Goal: Information Seeking & Learning: Learn about a topic

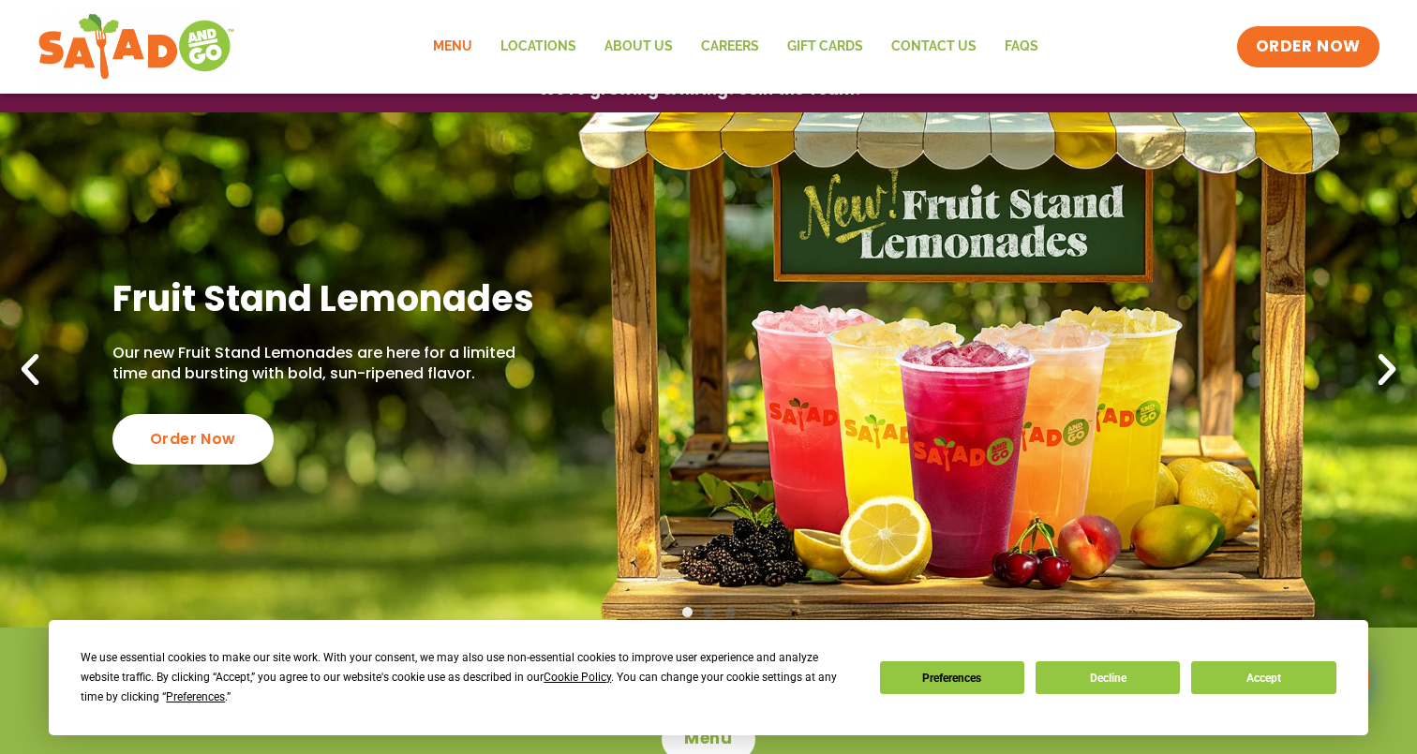
click at [467, 32] on link "Menu" at bounding box center [452, 46] width 67 height 43
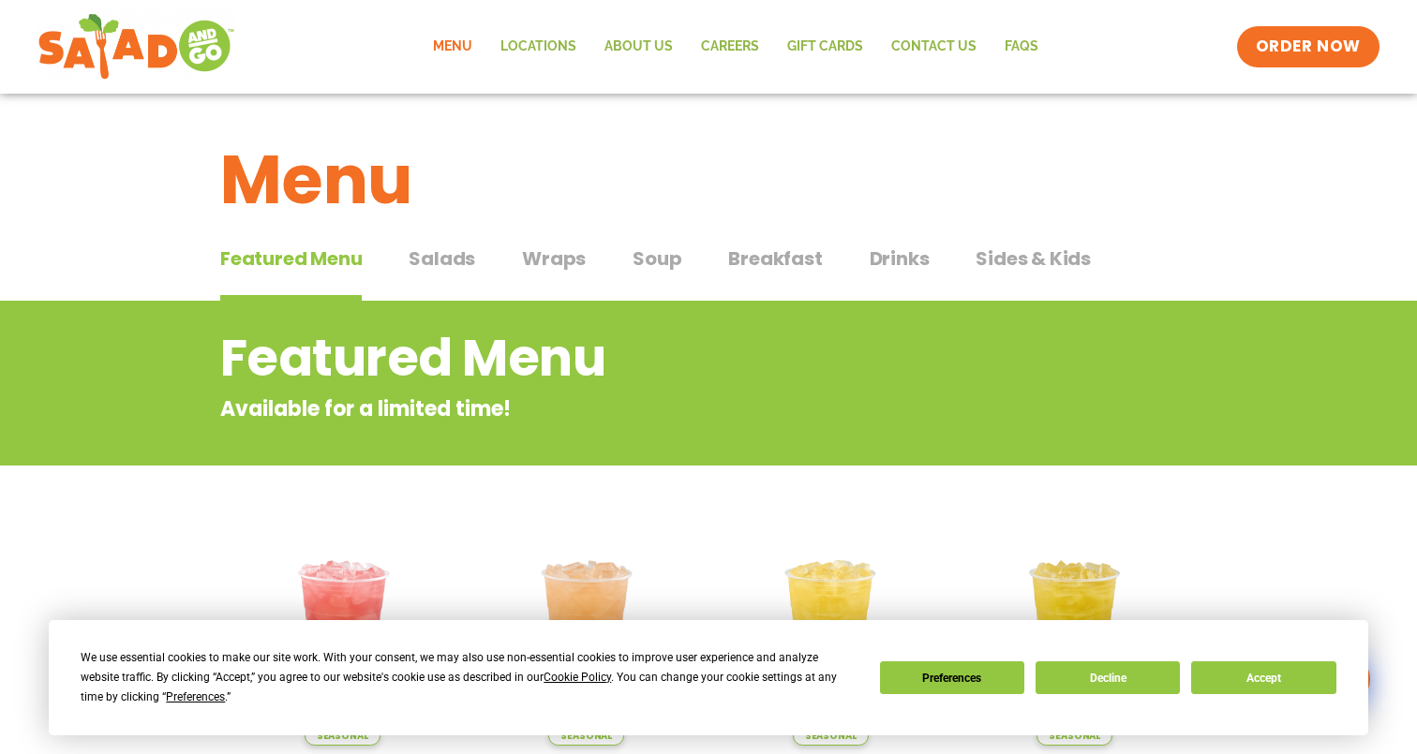
click at [469, 279] on button "Salads Salads" at bounding box center [442, 273] width 67 height 57
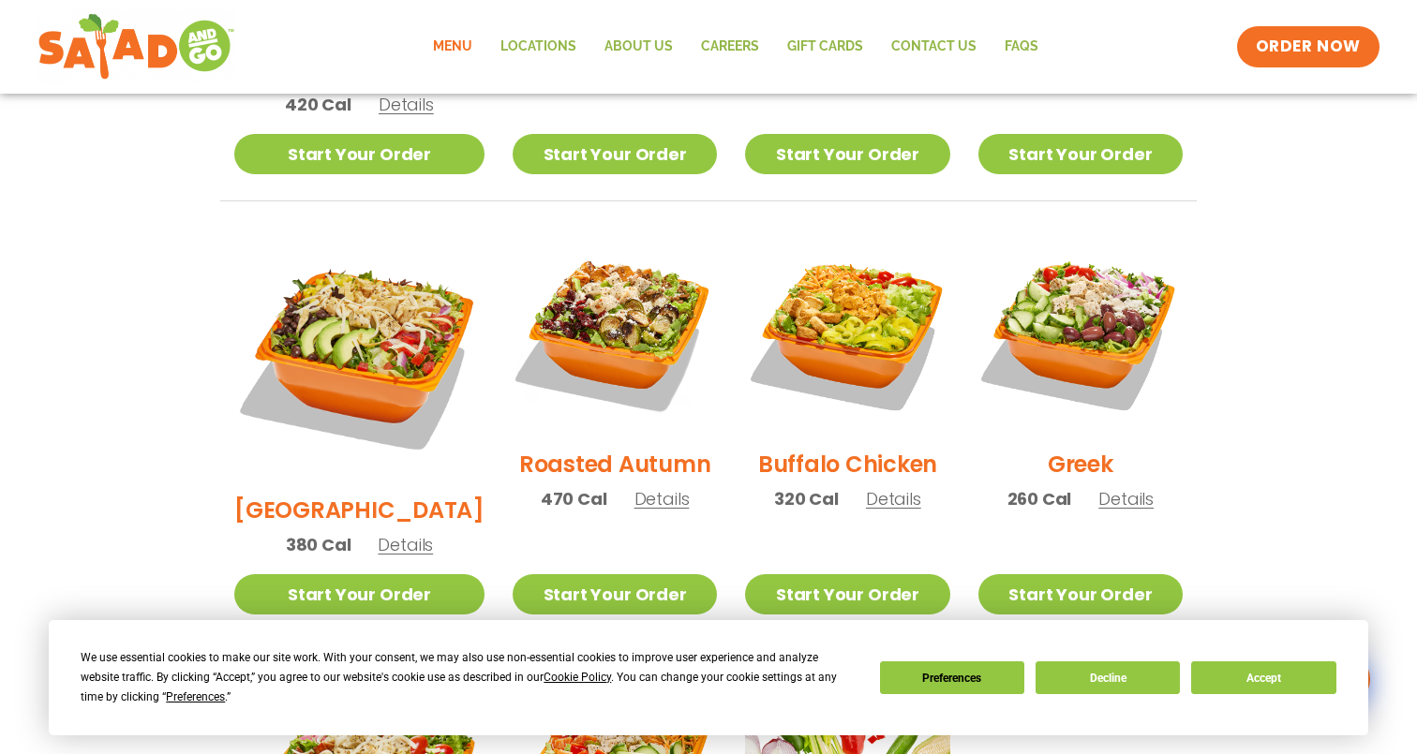
scroll to position [836, 0]
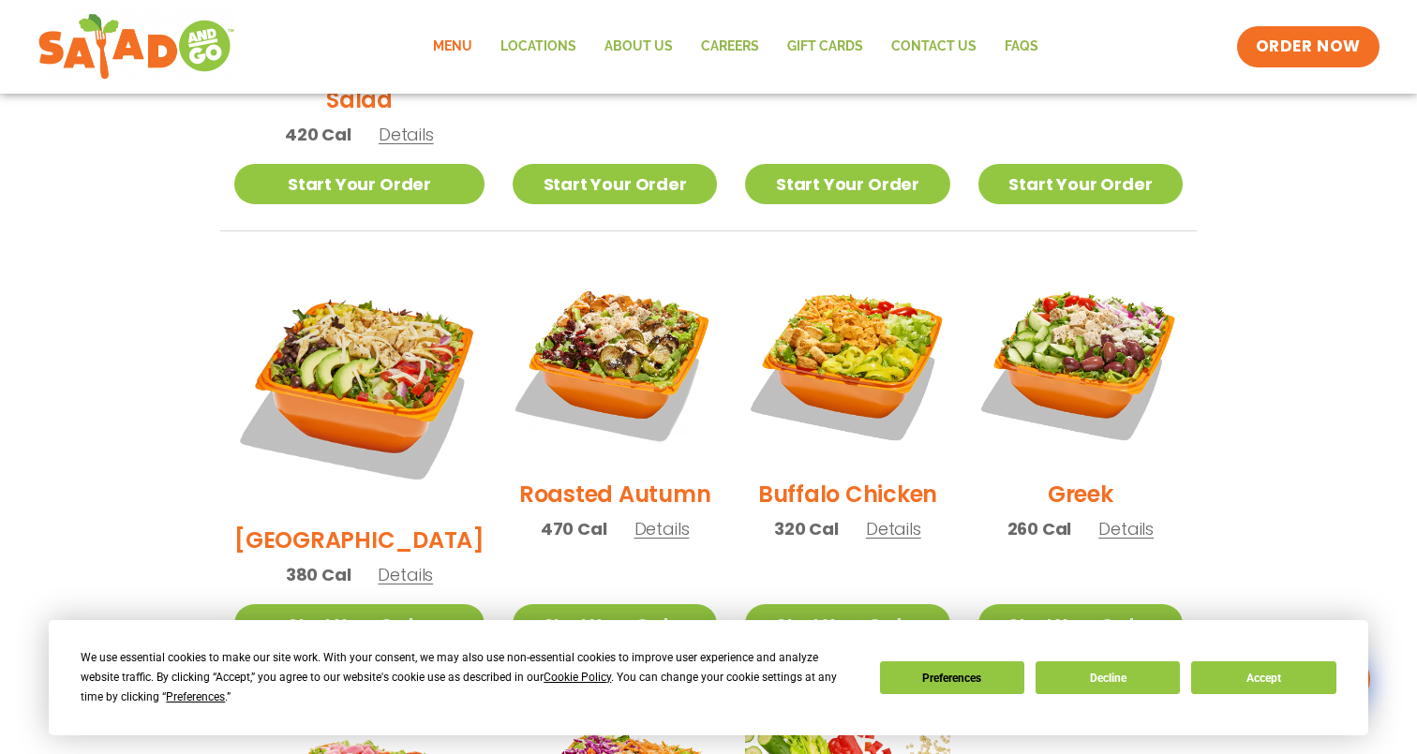
click at [634, 517] on span "Details" at bounding box center [661, 528] width 55 height 23
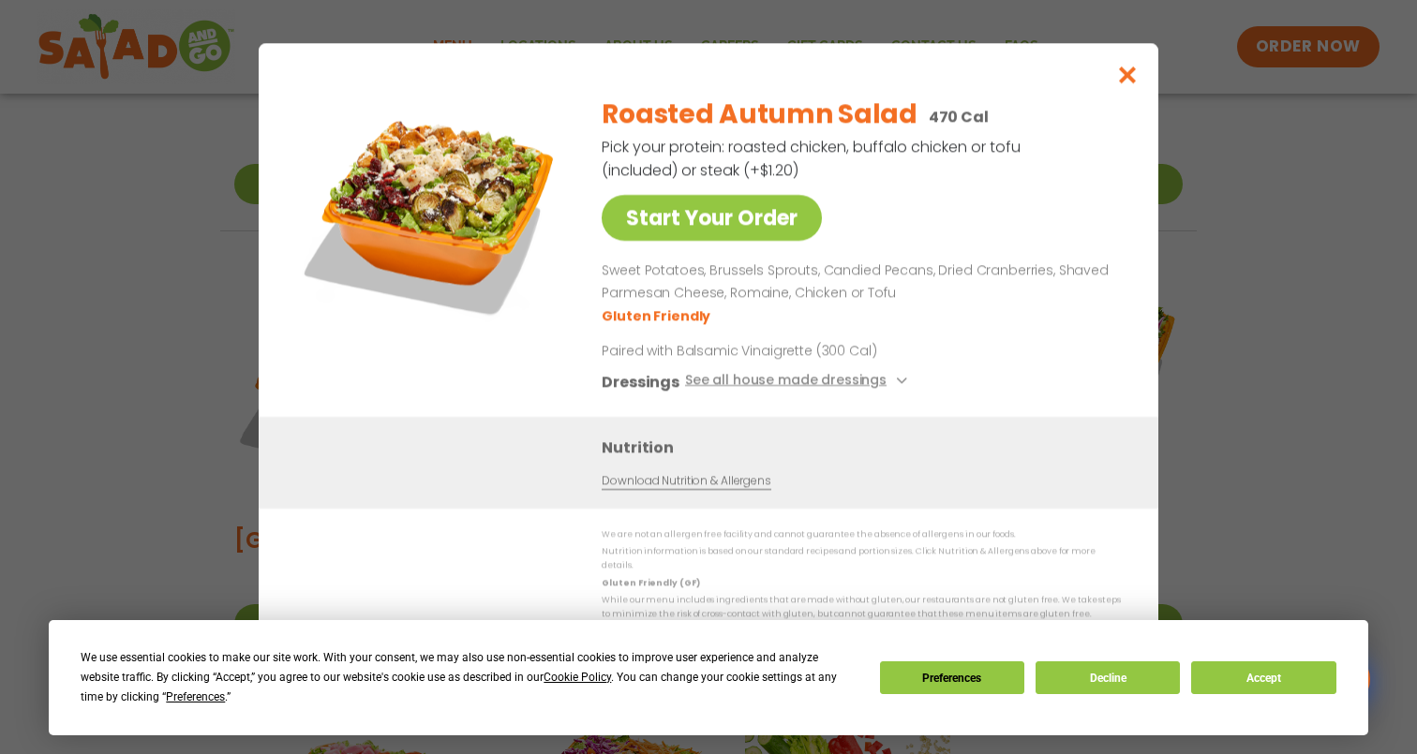
click at [247, 374] on div "Start Your Order Roasted Autumn Salad 470 Cal Pick your protein: roasted chicke…" at bounding box center [708, 377] width 1417 height 754
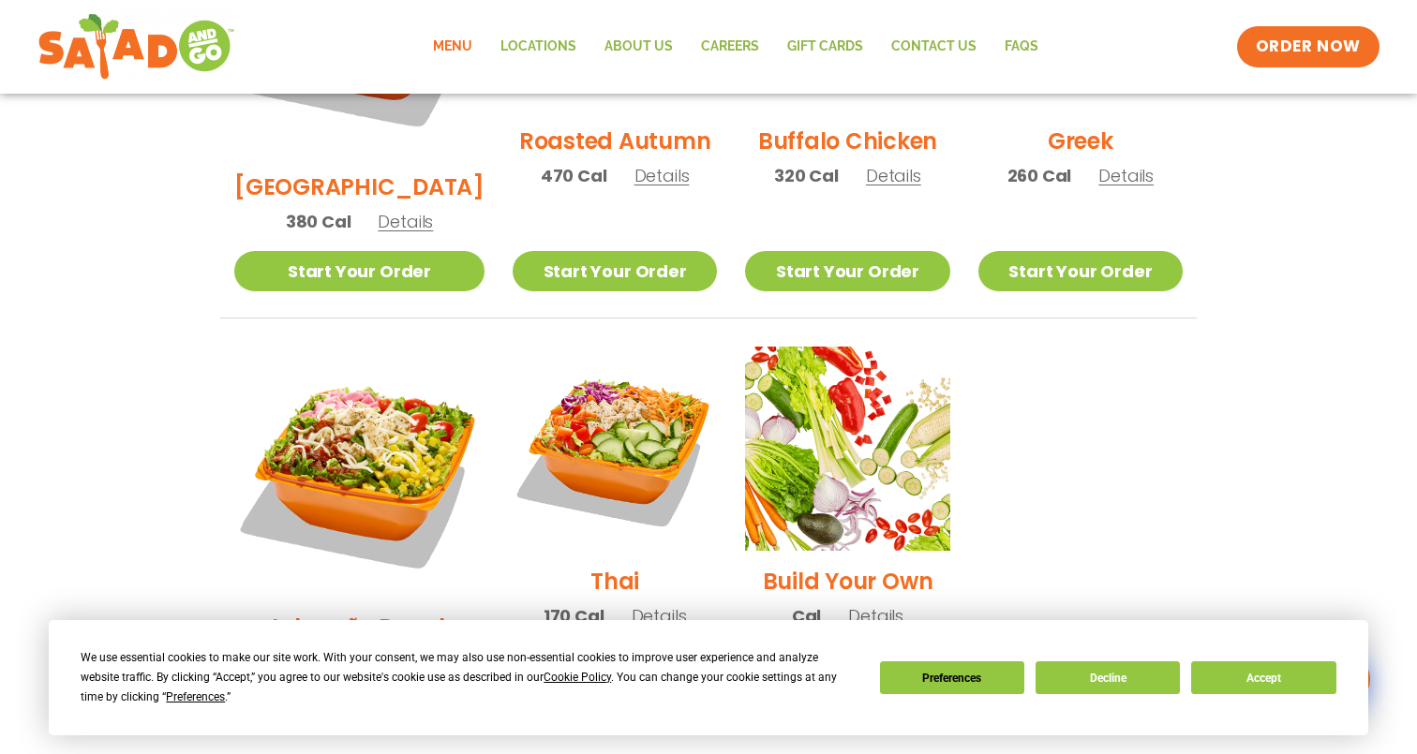
scroll to position [1271, 0]
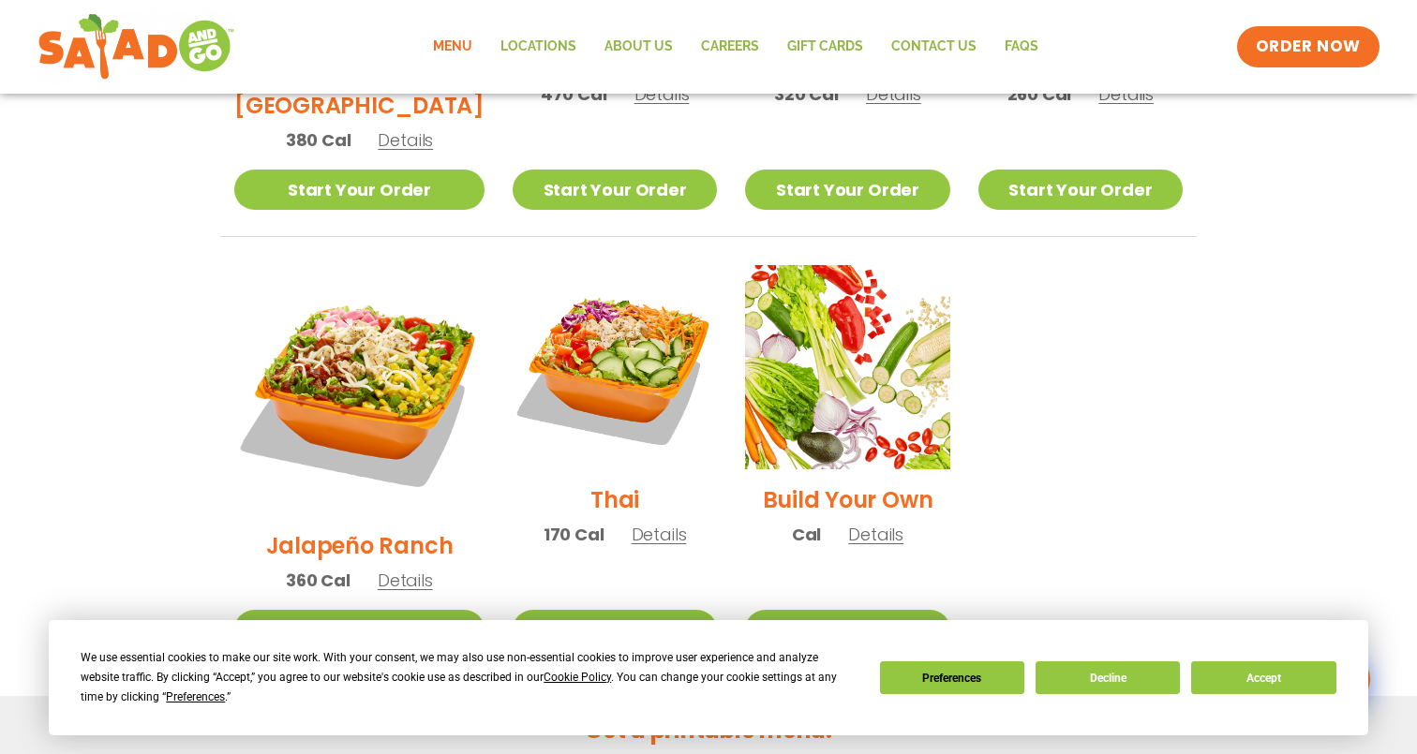
click at [632, 523] on span "Details" at bounding box center [659, 534] width 55 height 23
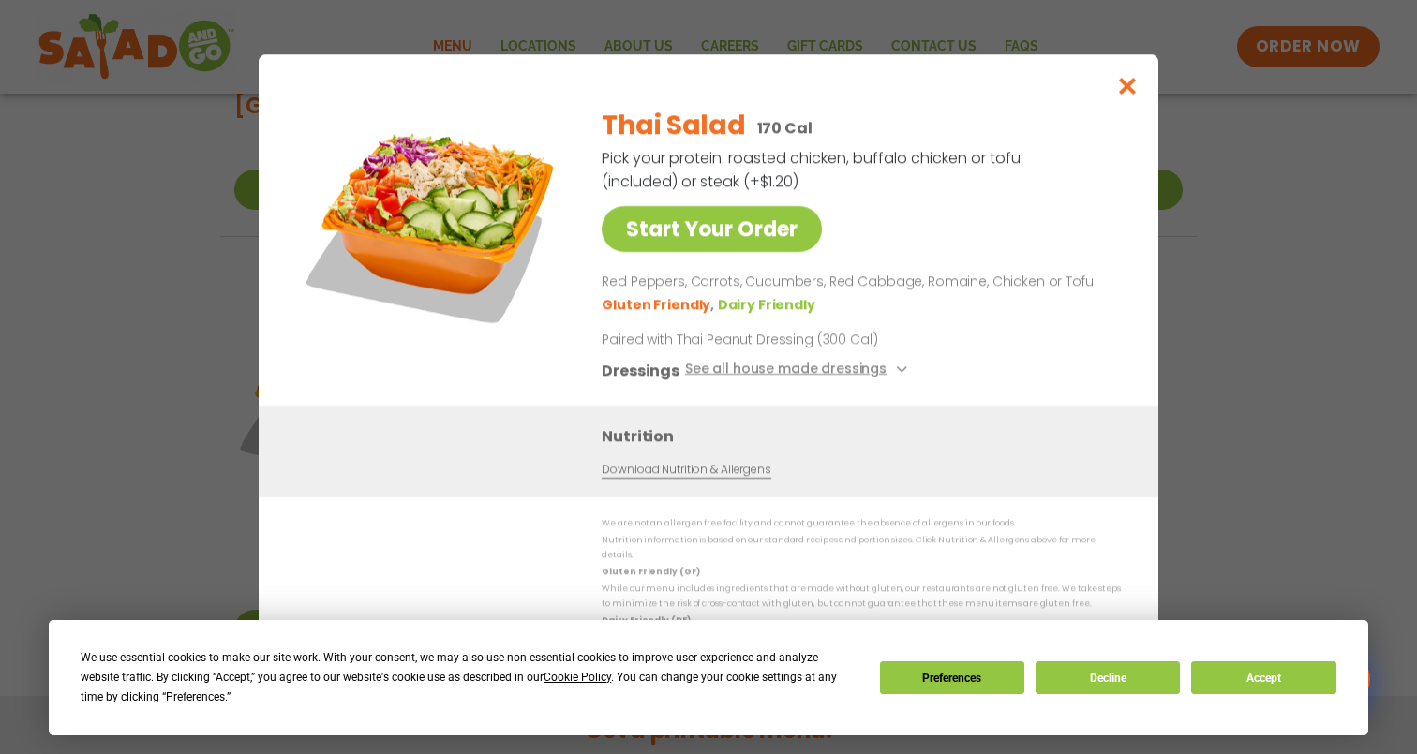
click at [251, 424] on div "Start Your Order Thai Salad 170 Cal Pick your protein: roasted chicken, buffalo…" at bounding box center [708, 377] width 1417 height 754
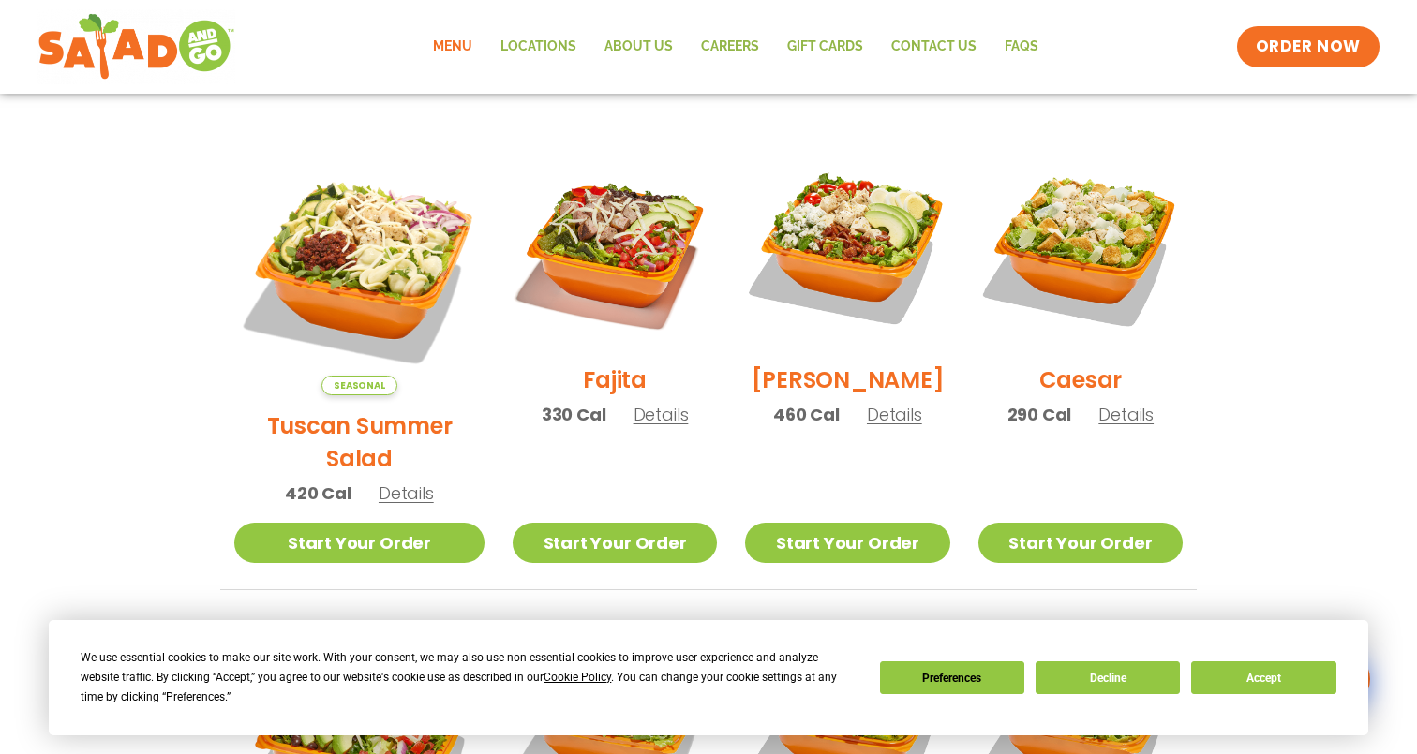
scroll to position [469, 0]
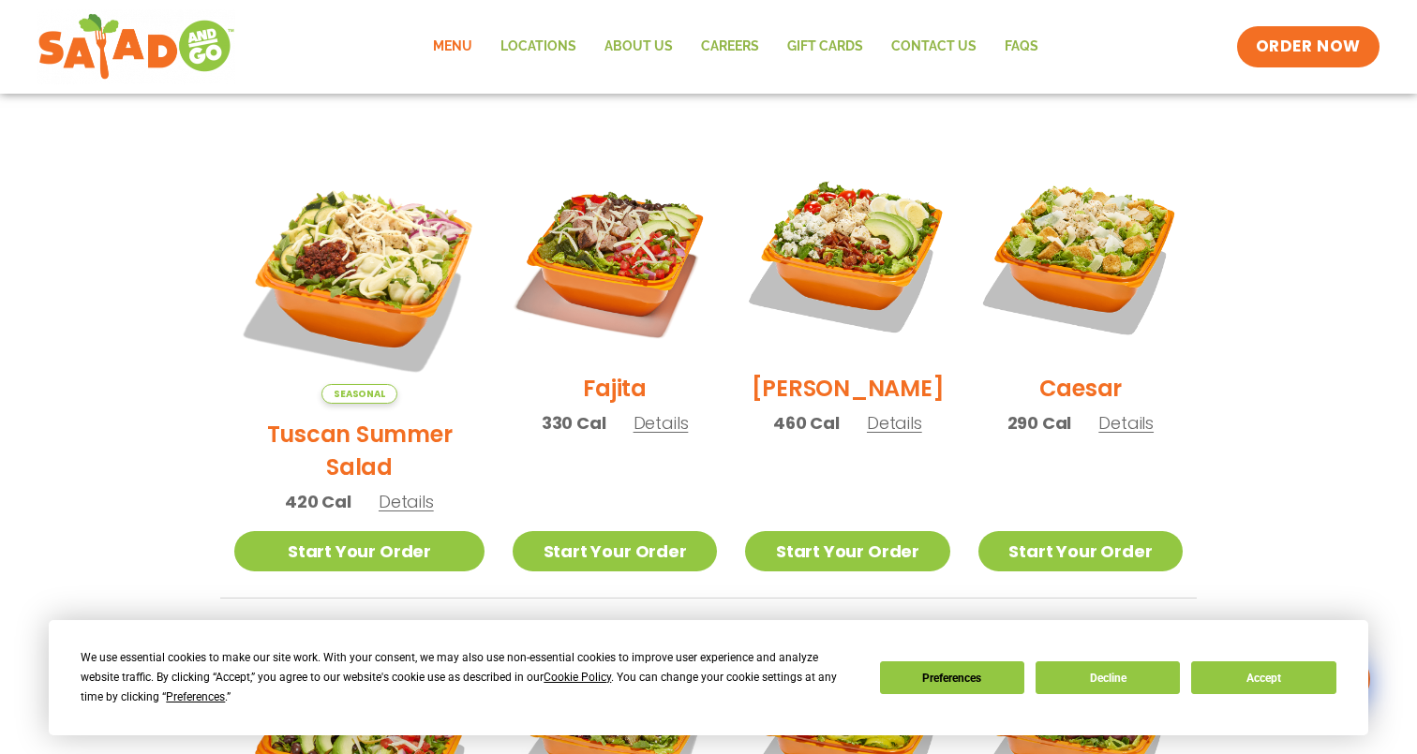
click at [379, 490] on span "Details" at bounding box center [406, 501] width 55 height 23
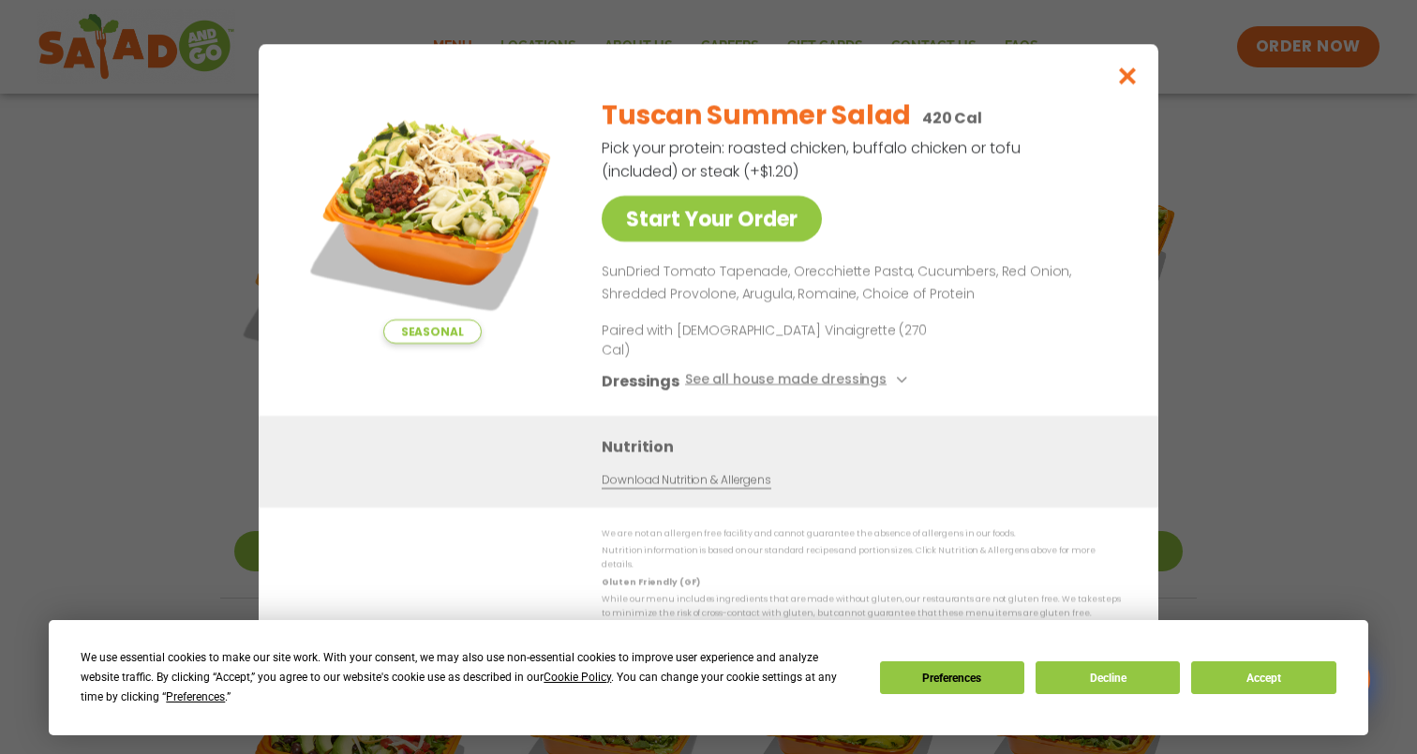
click at [201, 478] on div "Seasonal Start Your Order Tuscan Summer Salad 420 Cal Pick your protein: roaste…" at bounding box center [708, 377] width 1417 height 754
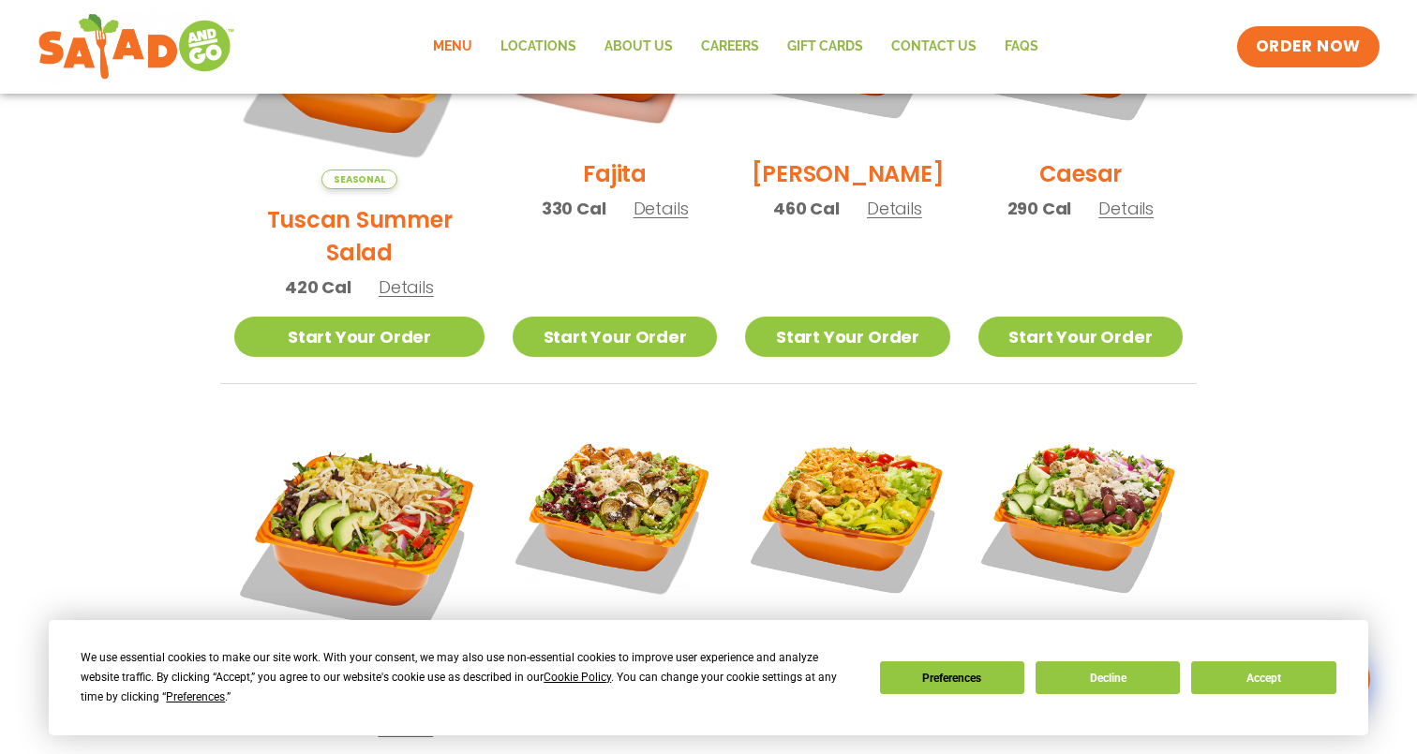
scroll to position [428, 0]
